Goal: Download file/media

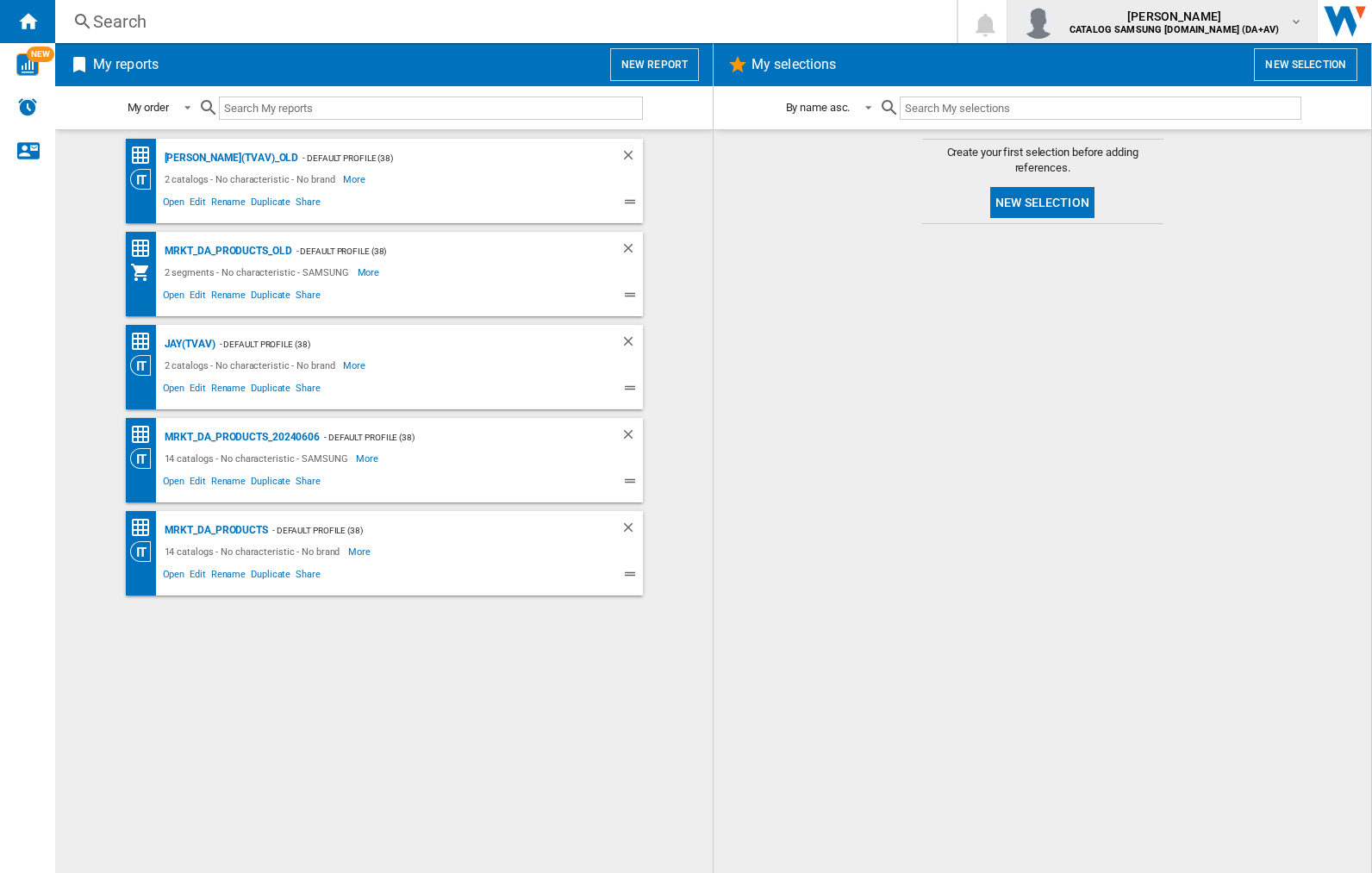
click at [1056, 22] on img "button" at bounding box center [1038, 21] width 35 height 35
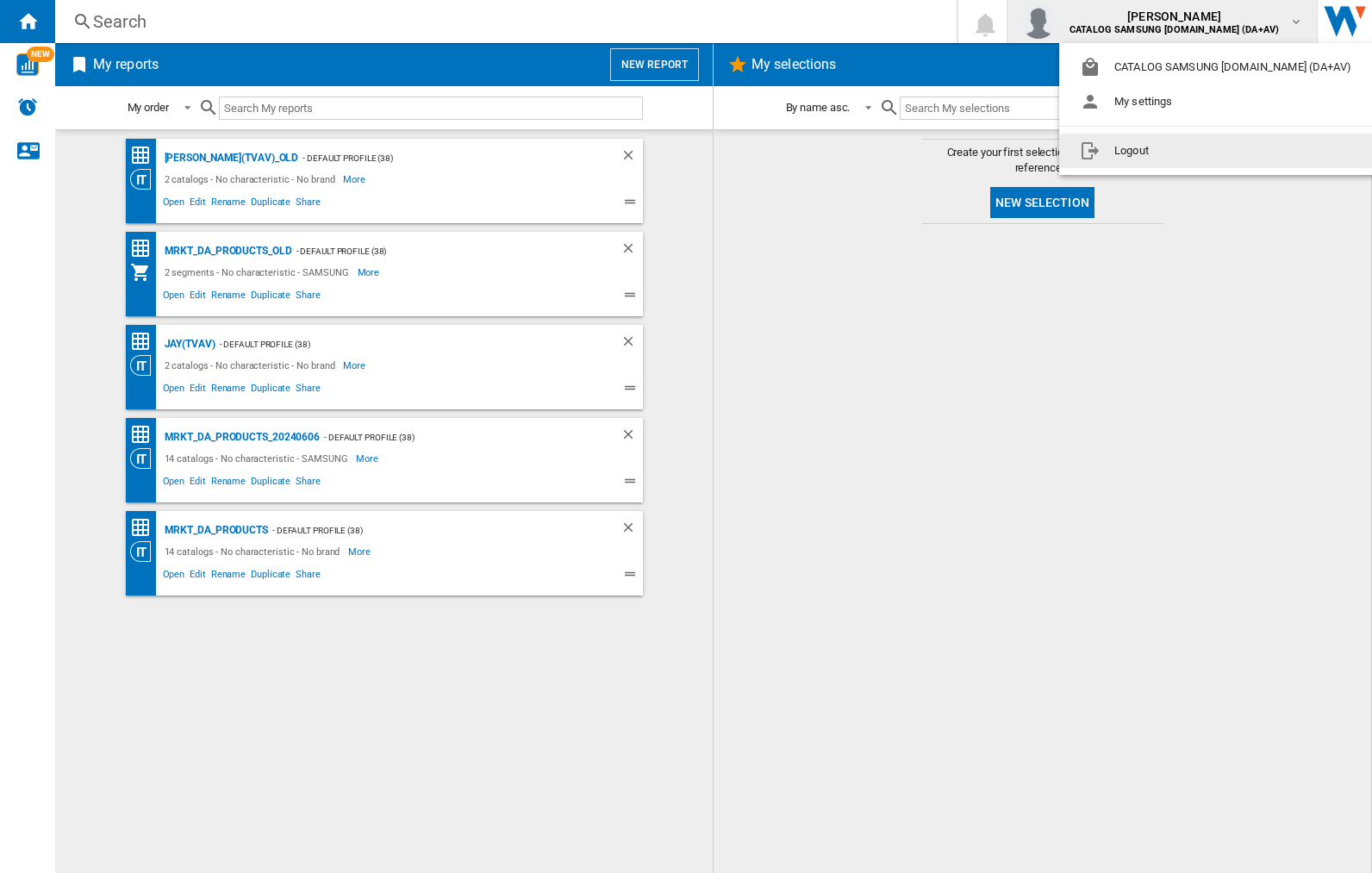
click at [1192, 151] on button "Logout" at bounding box center [1219, 150] width 320 height 35
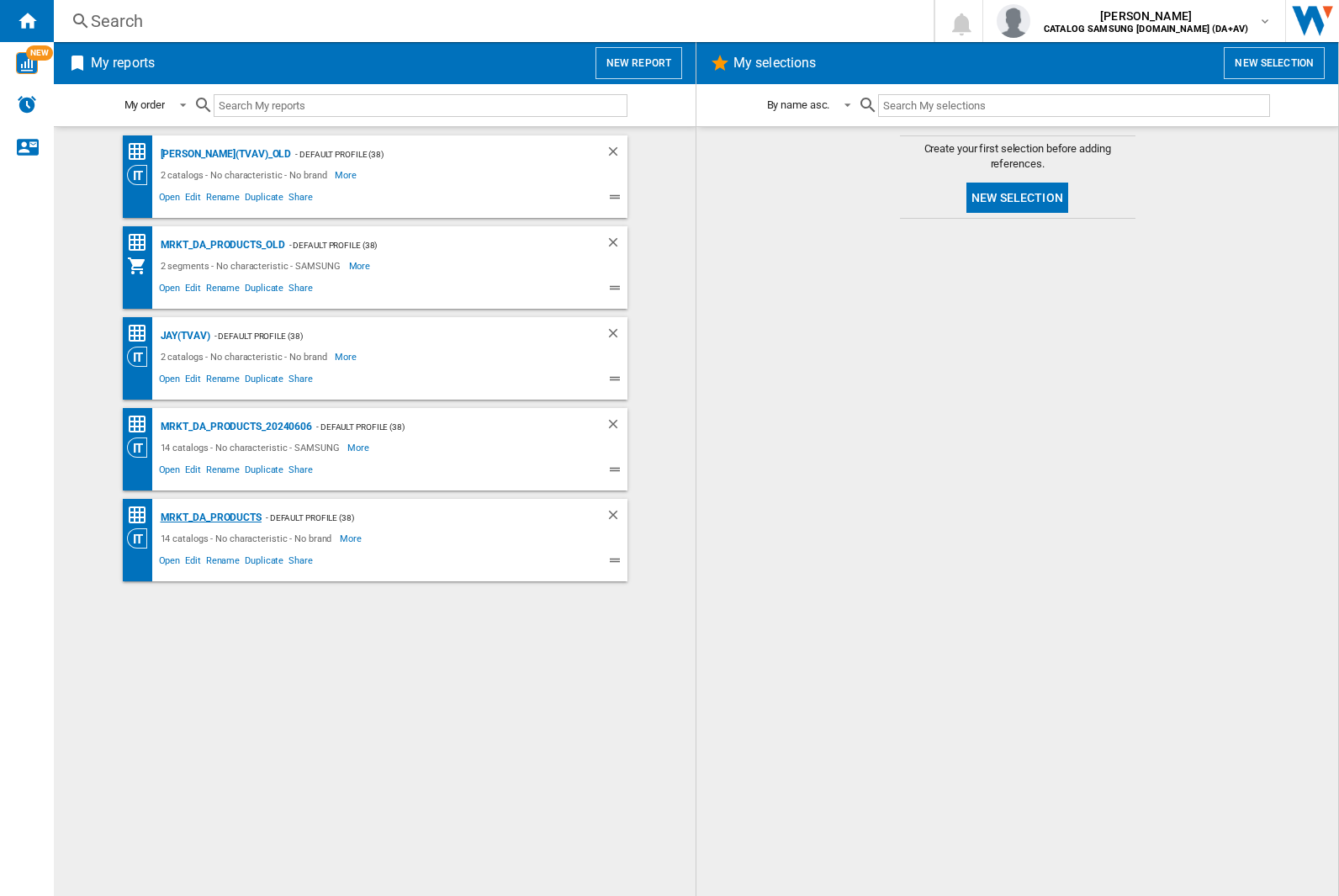
click at [210, 518] on div "MRKT_DA_PRODUCTS" at bounding box center [208, 518] width 105 height 21
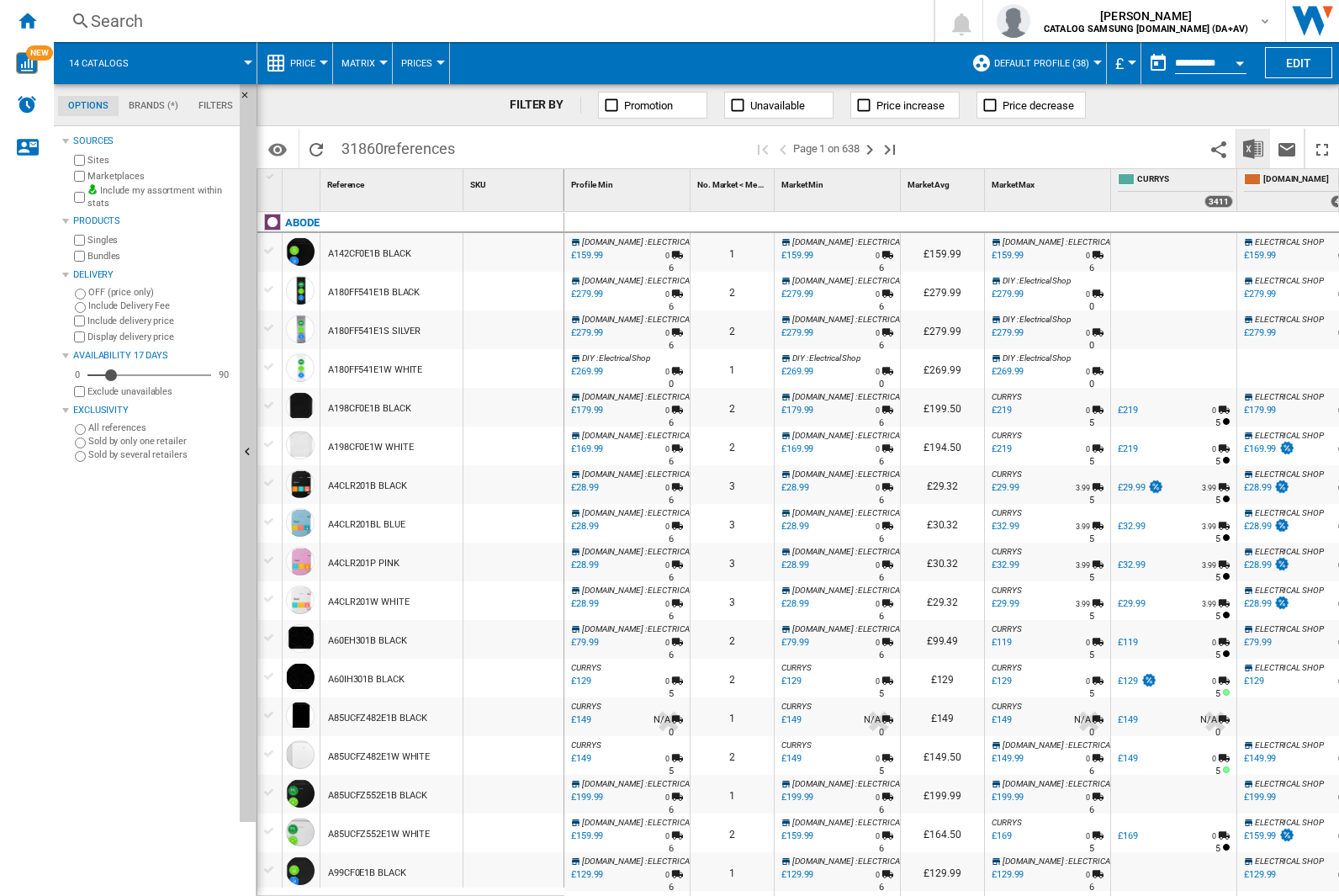
click at [1253, 147] on img "Download in Excel" at bounding box center [1253, 148] width 20 height 20
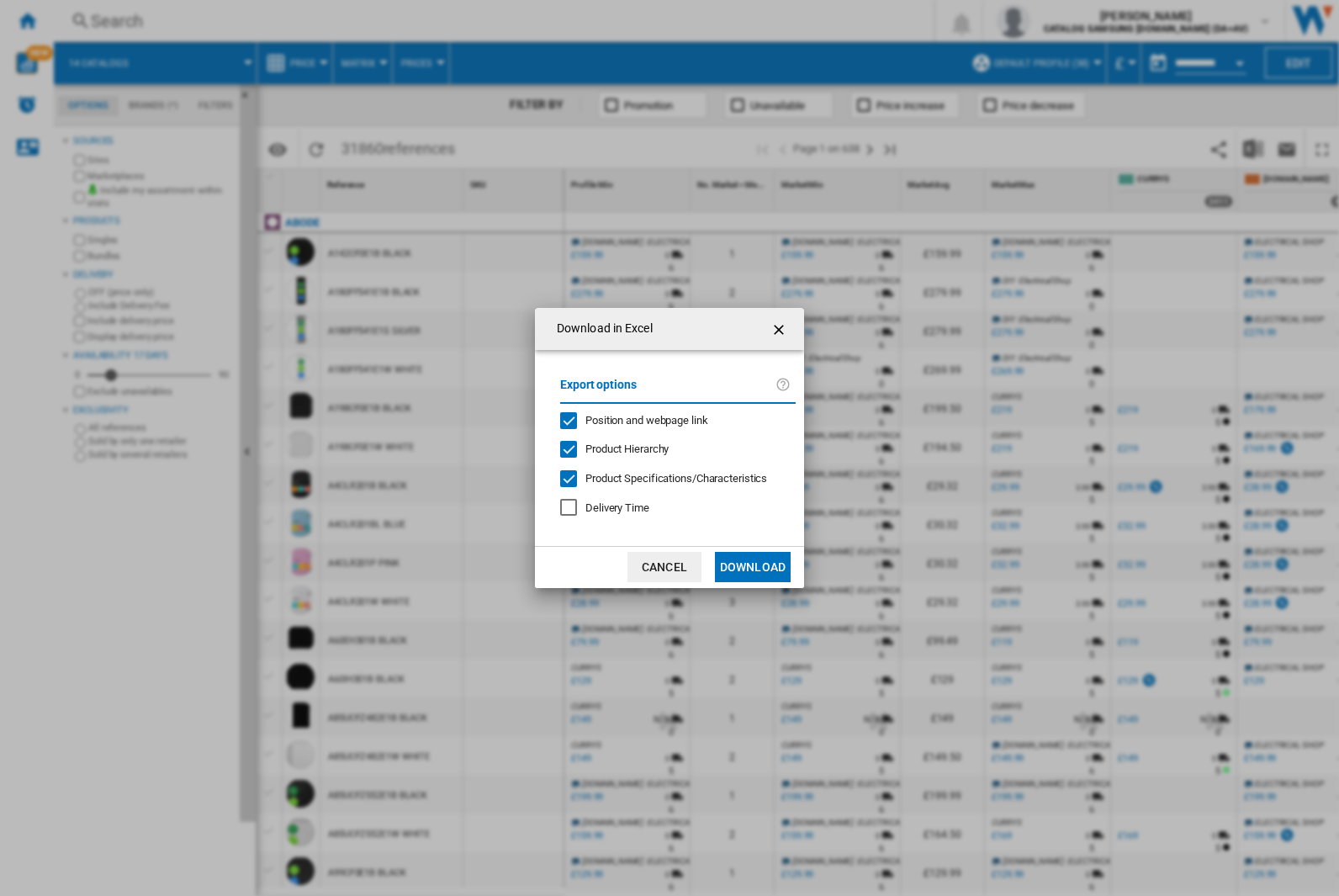
click at [636, 420] on span "Position and webpage link" at bounding box center [647, 420] width 123 height 13
click at [753, 567] on button "Download" at bounding box center [753, 566] width 76 height 30
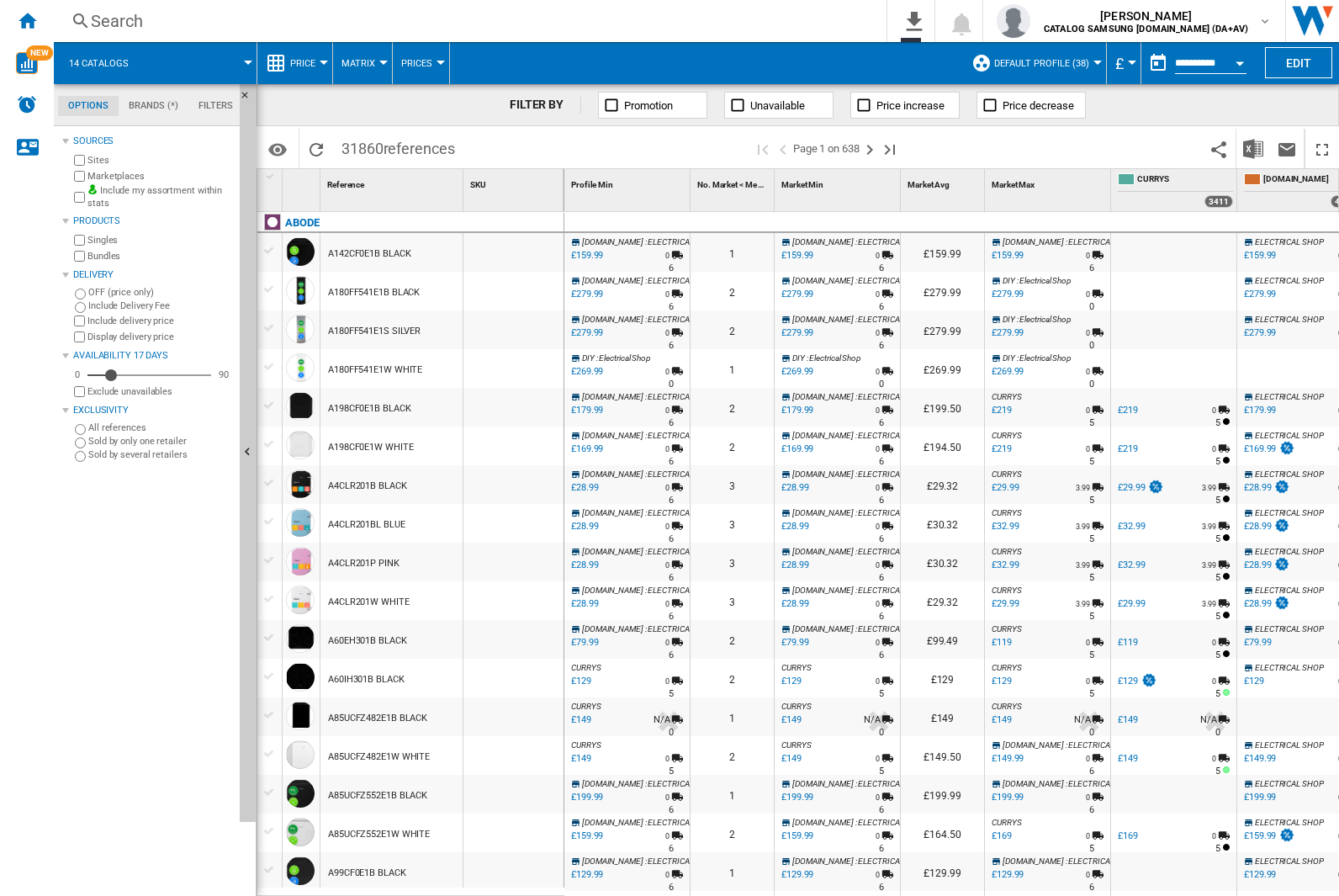
click at [1227, 112] on div "FILTER BY Promotion Unavailable Price increase Price decrease" at bounding box center [798, 105] width 1083 height 42
